Goal: Transaction & Acquisition: Book appointment/travel/reservation

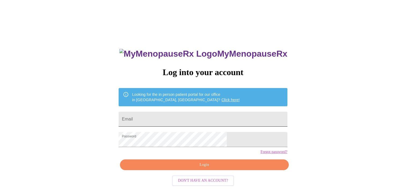
click at [195, 115] on input "Email" at bounding box center [203, 119] width 169 height 15
type input "[EMAIL_ADDRESS][DOMAIN_NAME]"
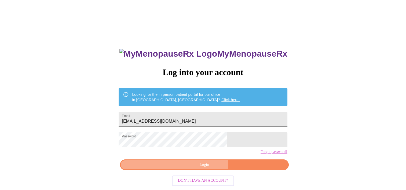
click at [196, 168] on span "Login" at bounding box center [204, 165] width 156 height 7
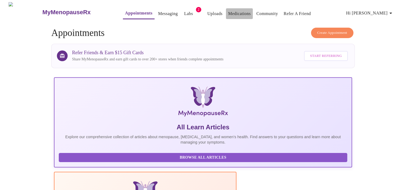
click at [228, 11] on link "Medications" at bounding box center [239, 14] width 23 height 8
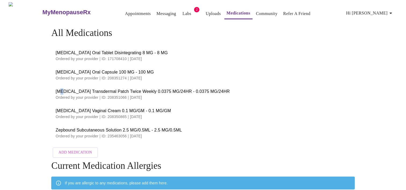
click at [61, 91] on span "[MEDICAL_DATA] Transdermal Patch Twice Weekly 0.0375 MG/24HR - 0.0375 MG/24HR" at bounding box center [203, 91] width 295 height 6
click at [191, 108] on span "[MEDICAL_DATA] Vaginal Cream 0.1 MG/GM - 0.1 MG/GM" at bounding box center [203, 111] width 295 height 6
click at [126, 11] on link "Appointments" at bounding box center [138, 14] width 26 height 8
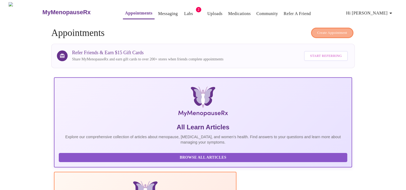
click at [325, 30] on span "Create Appointment" at bounding box center [332, 33] width 30 height 6
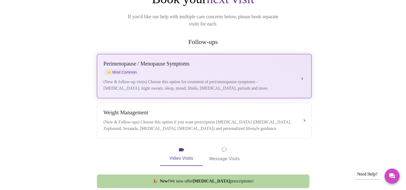
scroll to position [81, 0]
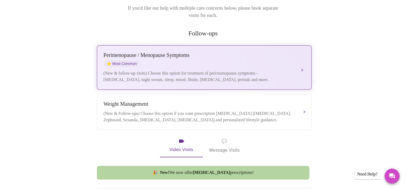
click at [171, 58] on div "[MEDICAL_DATA] / Menopause Symptoms ⭐ Most Common" at bounding box center [199, 59] width 191 height 15
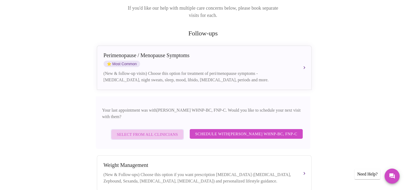
click at [166, 131] on span "Select from All Clinicians" at bounding box center [147, 134] width 61 height 7
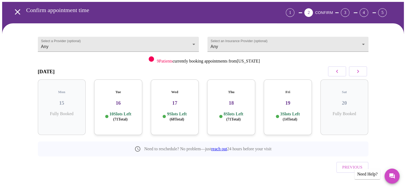
click at [122, 111] on p "10 Slots Left ( 71 Total)" at bounding box center [120, 116] width 22 height 10
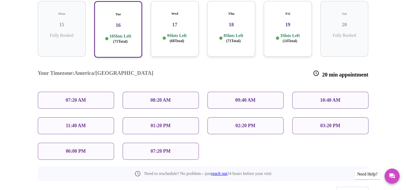
scroll to position [101, 0]
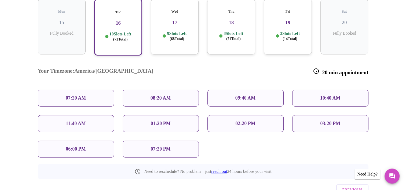
click at [161, 121] on p "01:20 PM" at bounding box center [161, 124] width 20 height 6
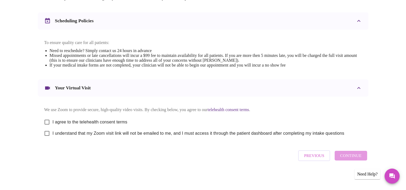
scroll to position [199, 0]
click at [47, 120] on input "I agree to the telehealth consent terms" at bounding box center [46, 121] width 11 height 11
checkbox input "true"
click at [46, 133] on input "I understand that my Zoom visit link will not be emailed to me, and I must acce…" at bounding box center [46, 133] width 11 height 11
checkbox input "true"
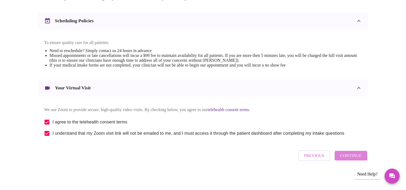
click at [343, 156] on span "Continue" at bounding box center [350, 155] width 21 height 7
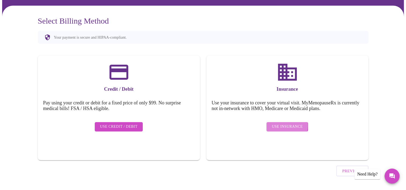
click at [275, 123] on span "Use Insurance" at bounding box center [287, 126] width 31 height 7
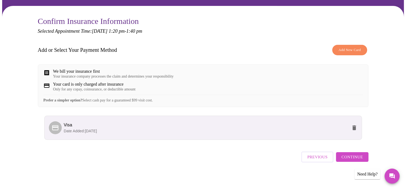
scroll to position [43, 0]
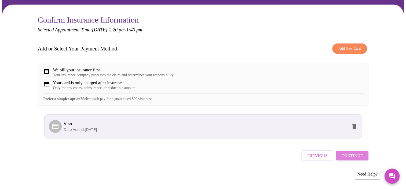
click at [351, 153] on button "Continue" at bounding box center [352, 156] width 32 height 10
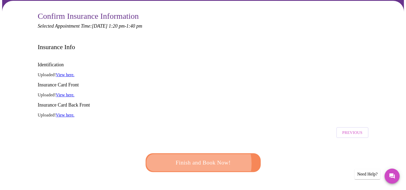
click at [199, 158] on span "Finish and Book Now!" at bounding box center [202, 163] width 99 height 10
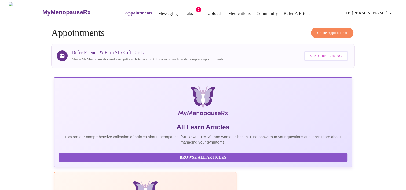
click at [325, 30] on span "Create Appointment" at bounding box center [332, 33] width 30 height 6
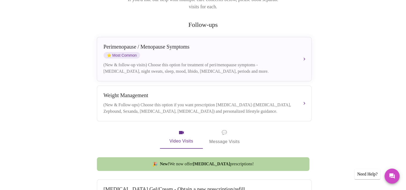
scroll to position [107, 0]
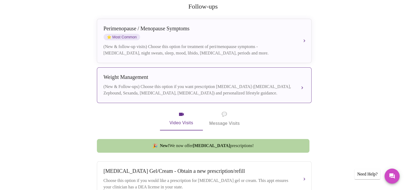
click at [150, 77] on div "[MEDICAL_DATA] (New & Follow-ups) Choose this option if you want prescription […" at bounding box center [204, 85] width 201 height 22
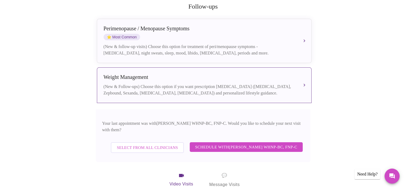
click at [205, 144] on span "Schedule with [PERSON_NAME] WHNP-BC, FNP-C" at bounding box center [246, 147] width 102 height 7
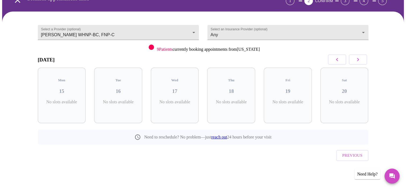
scroll to position [20, 0]
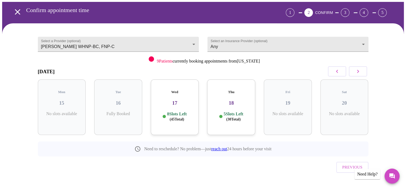
click at [177, 101] on h3 "17" at bounding box center [174, 103] width 39 height 6
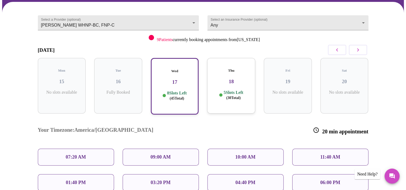
scroll to position [74, 0]
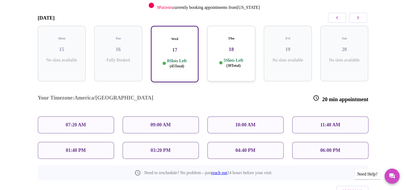
click at [346, 116] on div "11:40 AM" at bounding box center [330, 124] width 76 height 17
